Goal: Information Seeking & Learning: Learn about a topic

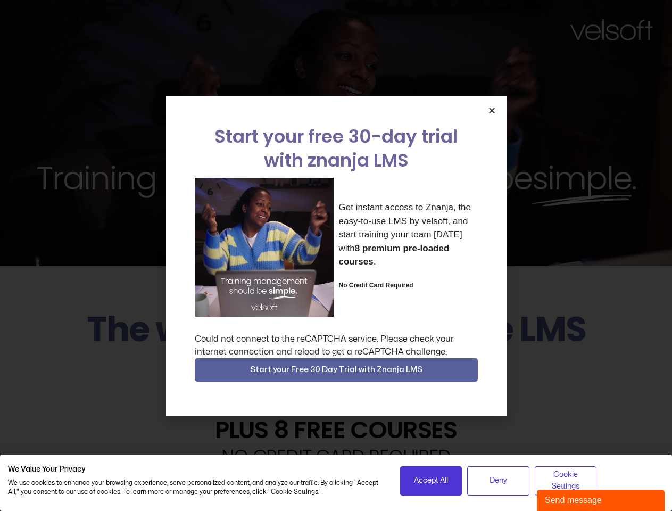
click at [336, 255] on div "Get instant access to Znanja, the easy-to-use LMS by velsoft, and start trainin…" at bounding box center [336, 247] width 283 height 139
click at [492, 110] on icon "Close" at bounding box center [492, 110] width 8 height 8
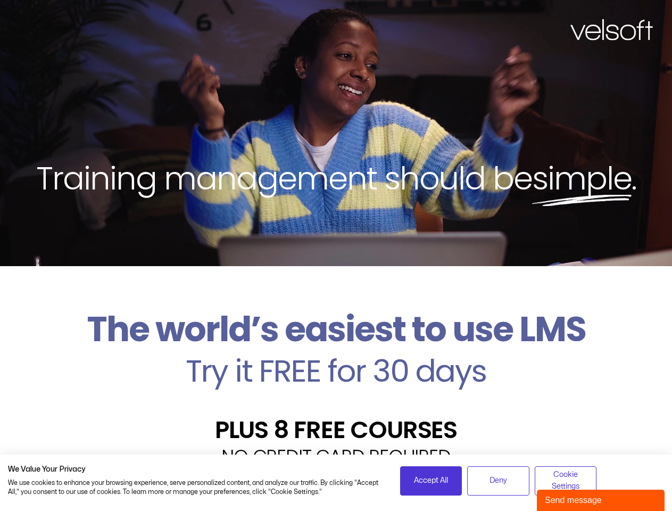
click at [336, 370] on h2 "Try it FREE for 30 days" at bounding box center [336, 370] width 656 height 31
click at [431, 481] on span "Accept All" at bounding box center [431, 481] width 34 height 12
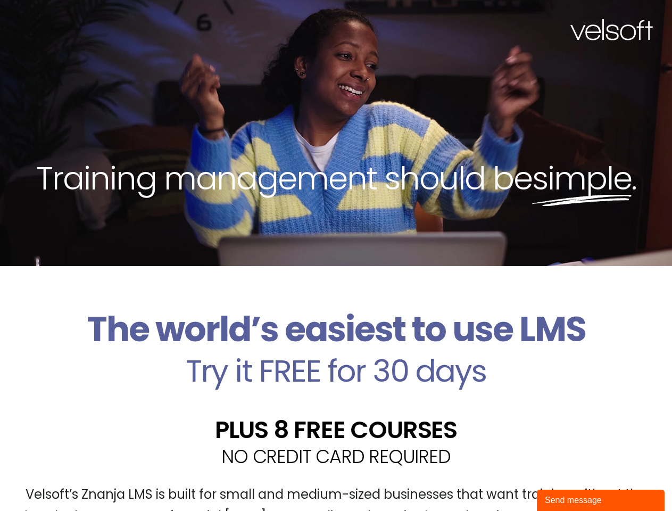
click at [498, 481] on div "Velsoft’s Znanja LMS is built for small and medium-sized businesses that want t…" at bounding box center [336, 510] width 656 height 78
click at [566, 481] on div "Velsoft’s Znanja LMS is built for small and medium-sized businesses that want t…" at bounding box center [336, 510] width 656 height 78
click at [601, 500] on div "Send message" at bounding box center [601, 500] width 112 height 13
